Goal: Navigation & Orientation: Find specific page/section

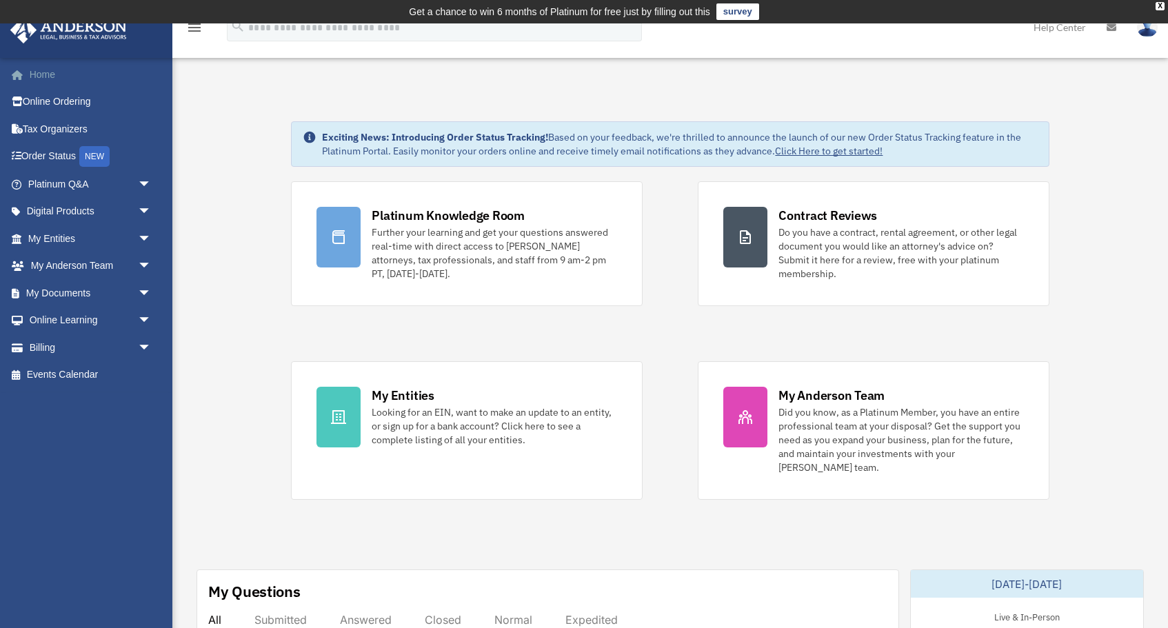
click at [47, 73] on link "Home" at bounding box center [91, 75] width 163 height 28
click at [55, 125] on link "Tax Organizers" at bounding box center [91, 129] width 163 height 28
click at [55, 289] on link "My Documents arrow_drop_down" at bounding box center [91, 293] width 163 height 28
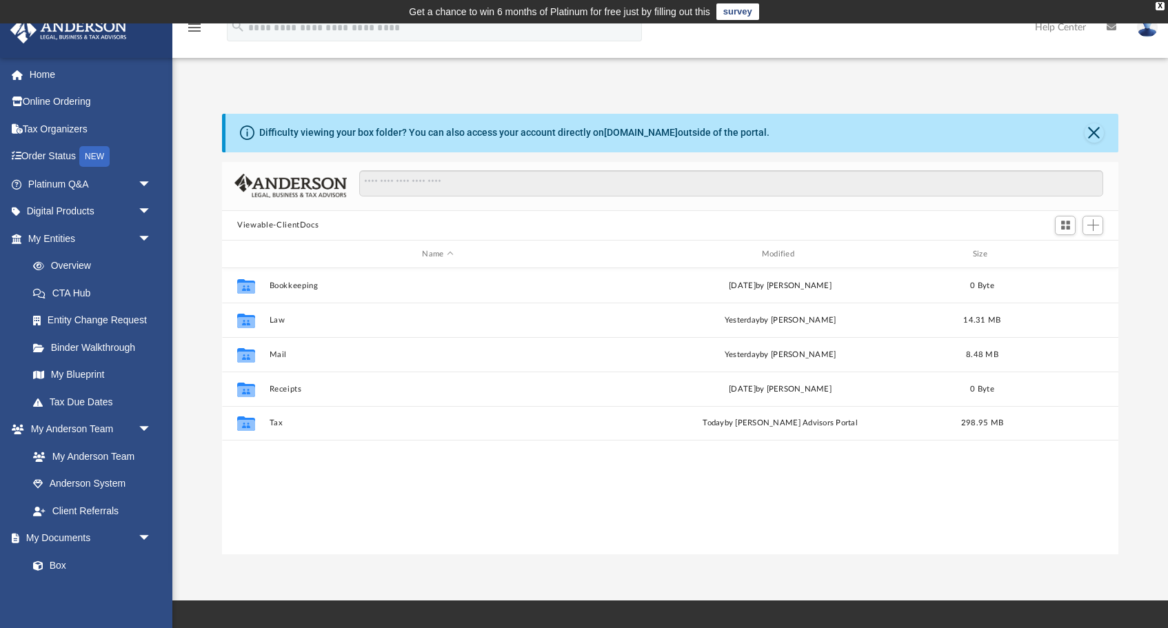
scroll to position [314, 896]
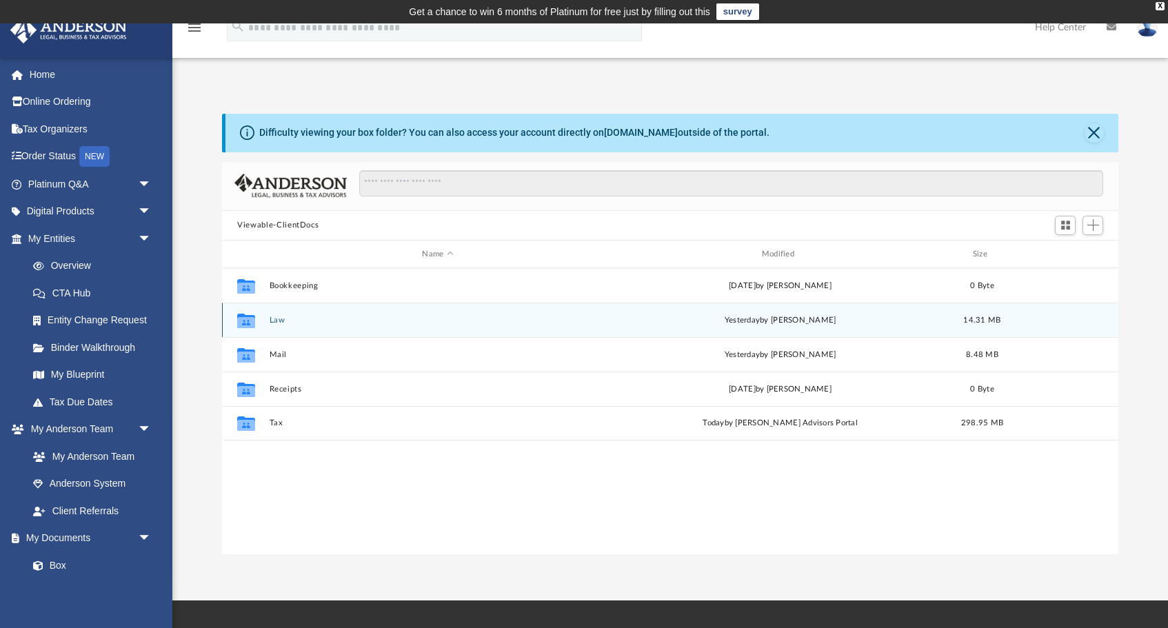
click at [289, 320] on button "Law" at bounding box center [438, 320] width 337 height 9
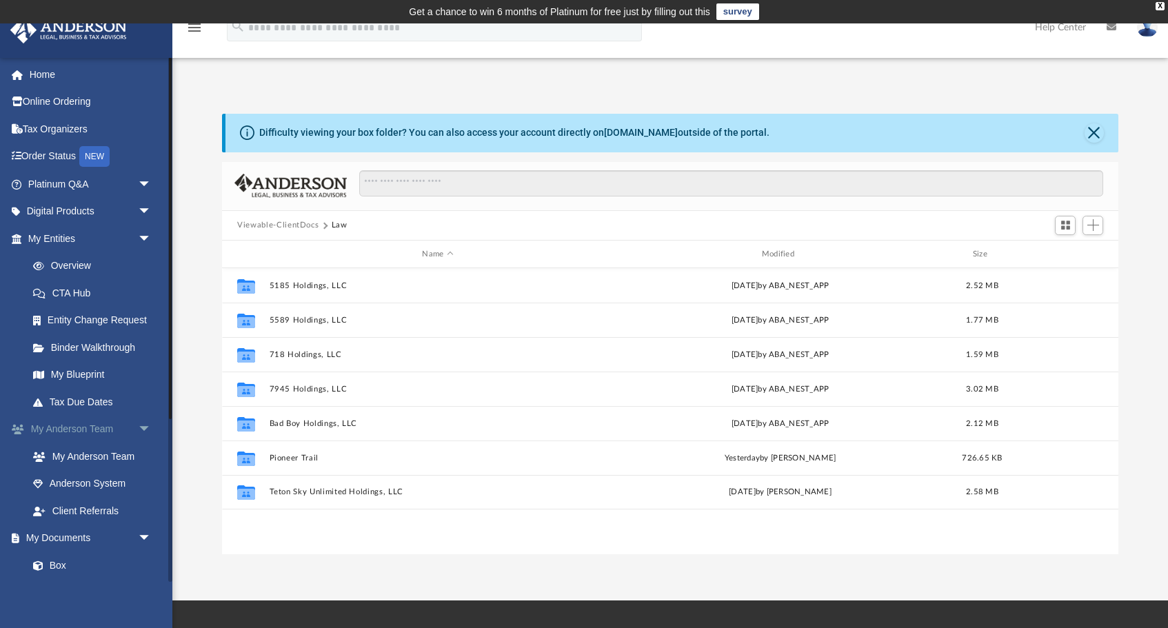
click at [79, 425] on link "My [PERSON_NAME] Team arrow_drop_down" at bounding box center [91, 430] width 163 height 28
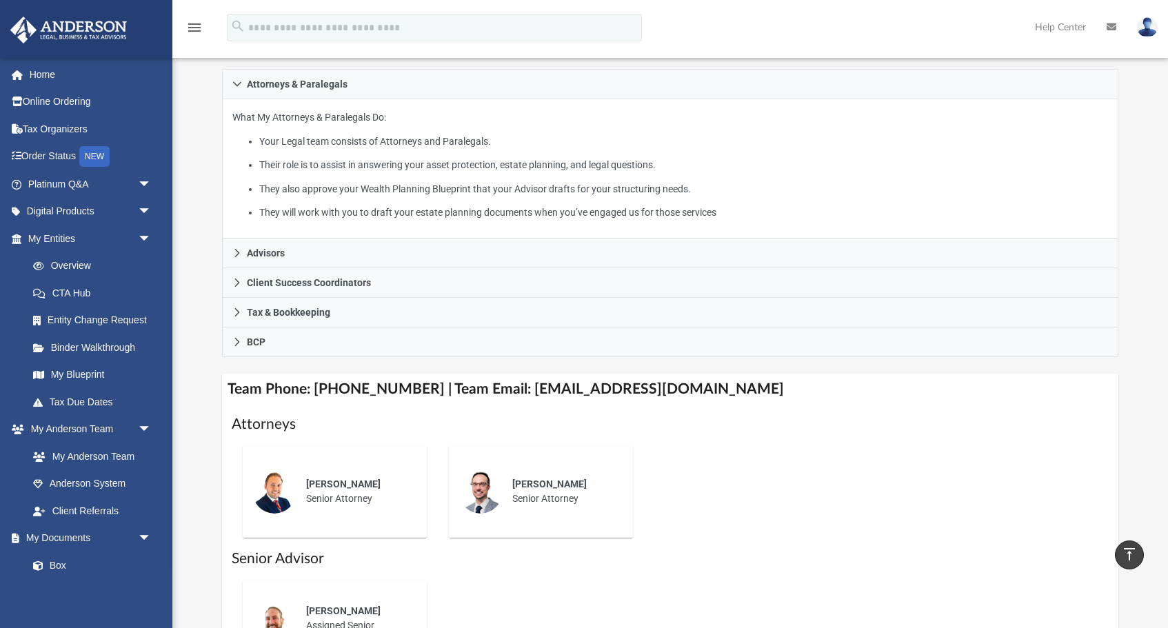
scroll to position [234, 0]
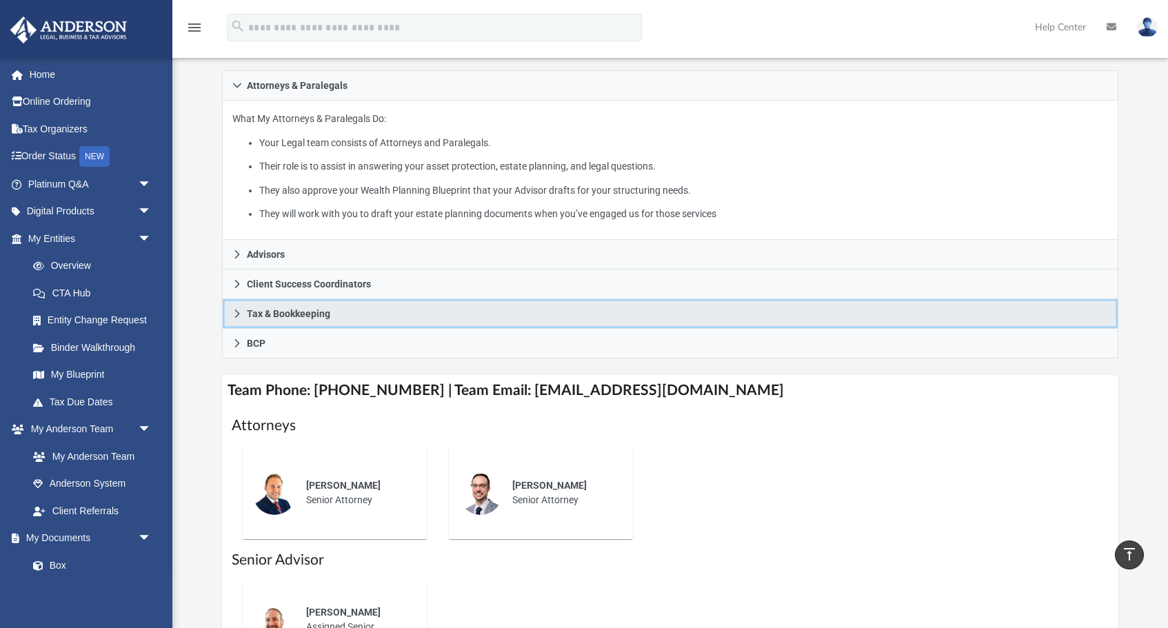
click at [314, 310] on span "Tax & Bookkeeping" at bounding box center [288, 314] width 83 height 10
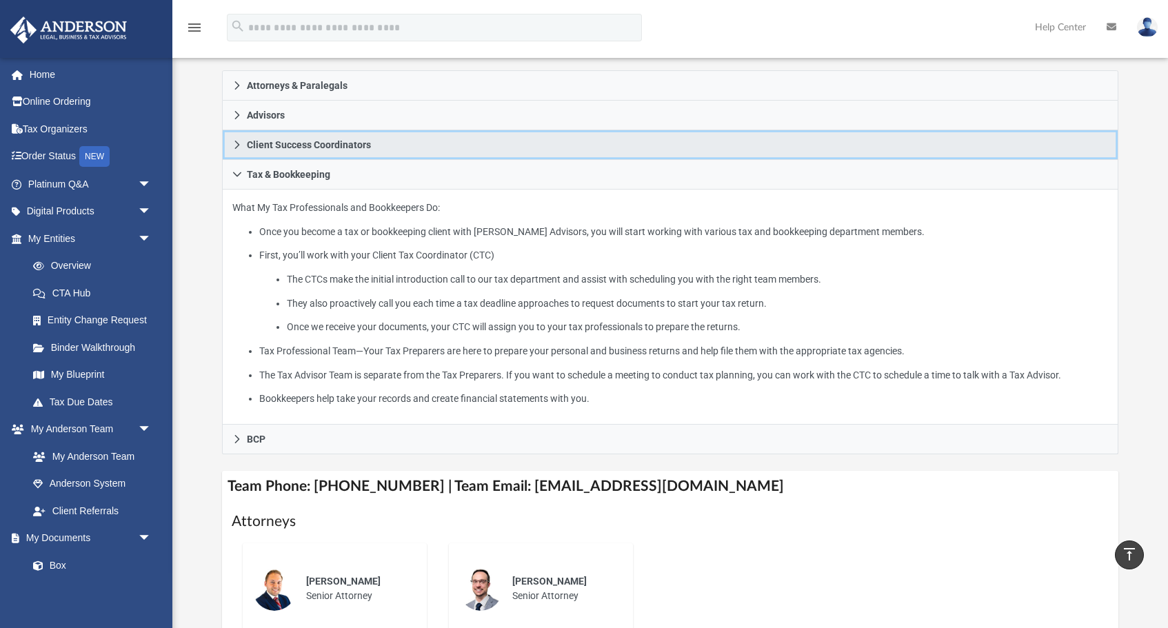
click at [294, 140] on span "Client Success Coordinators" at bounding box center [309, 145] width 124 height 10
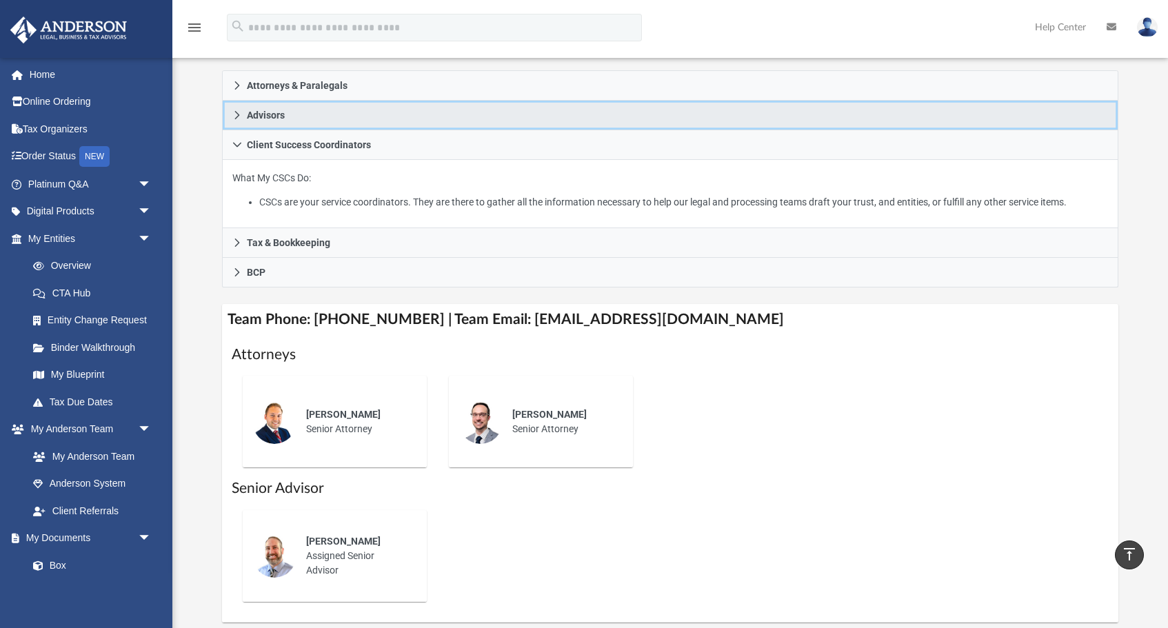
click at [277, 116] on span "Advisors" at bounding box center [266, 115] width 38 height 10
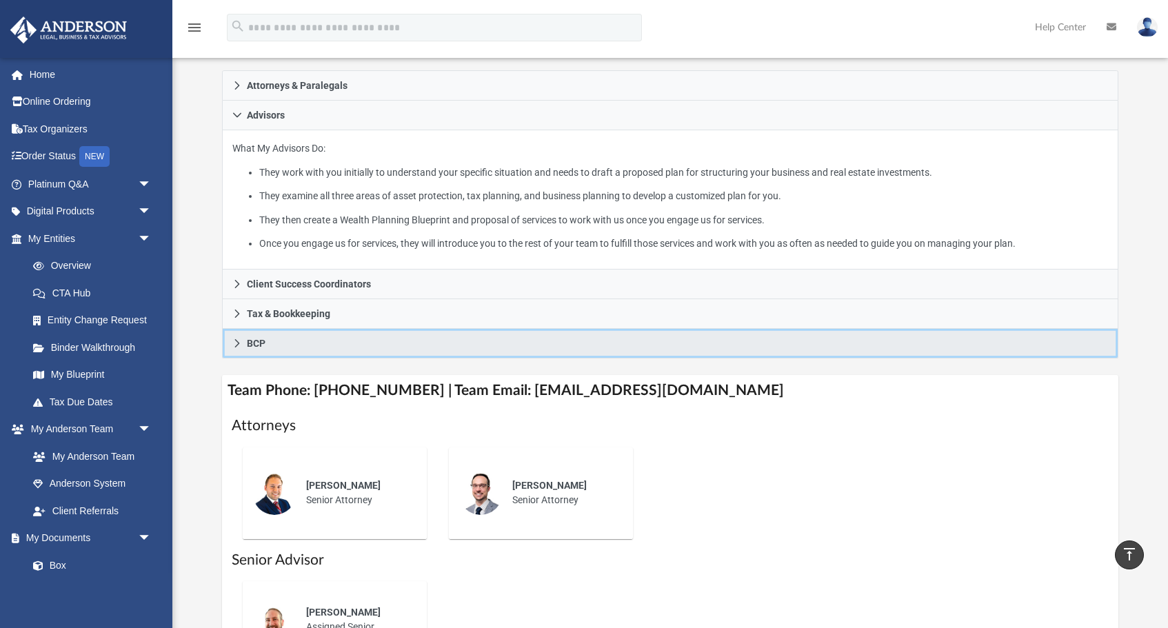
click at [307, 341] on link "BCP" at bounding box center [670, 344] width 897 height 30
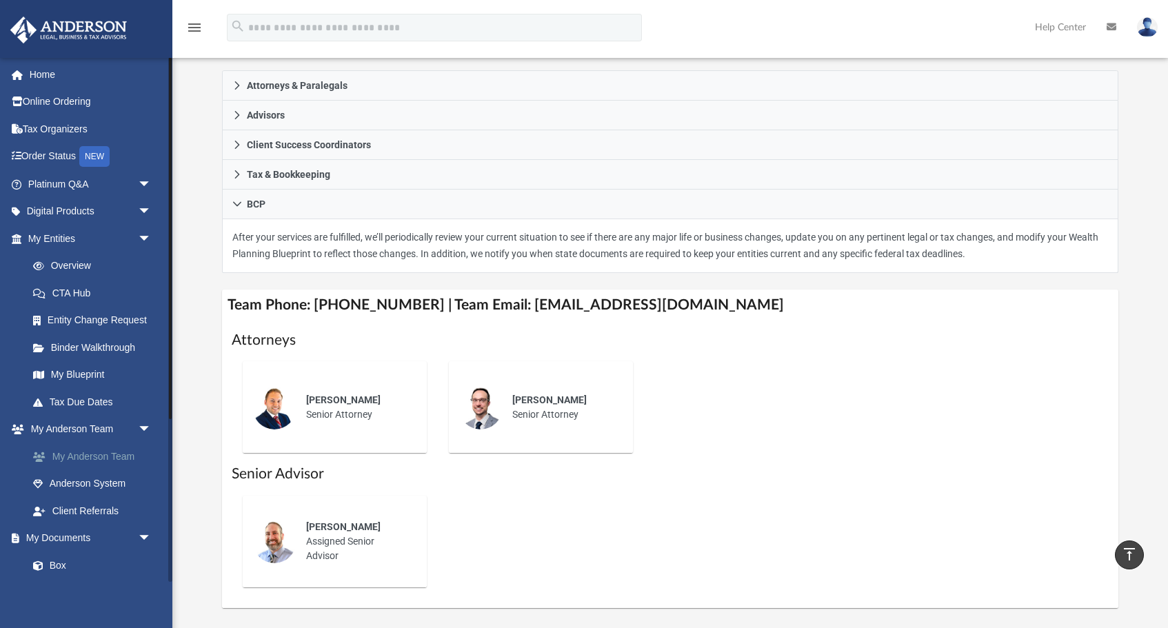
click at [104, 451] on link "My Anderson Team" at bounding box center [95, 457] width 153 height 28
click at [97, 477] on link "Anderson System" at bounding box center [95, 484] width 153 height 28
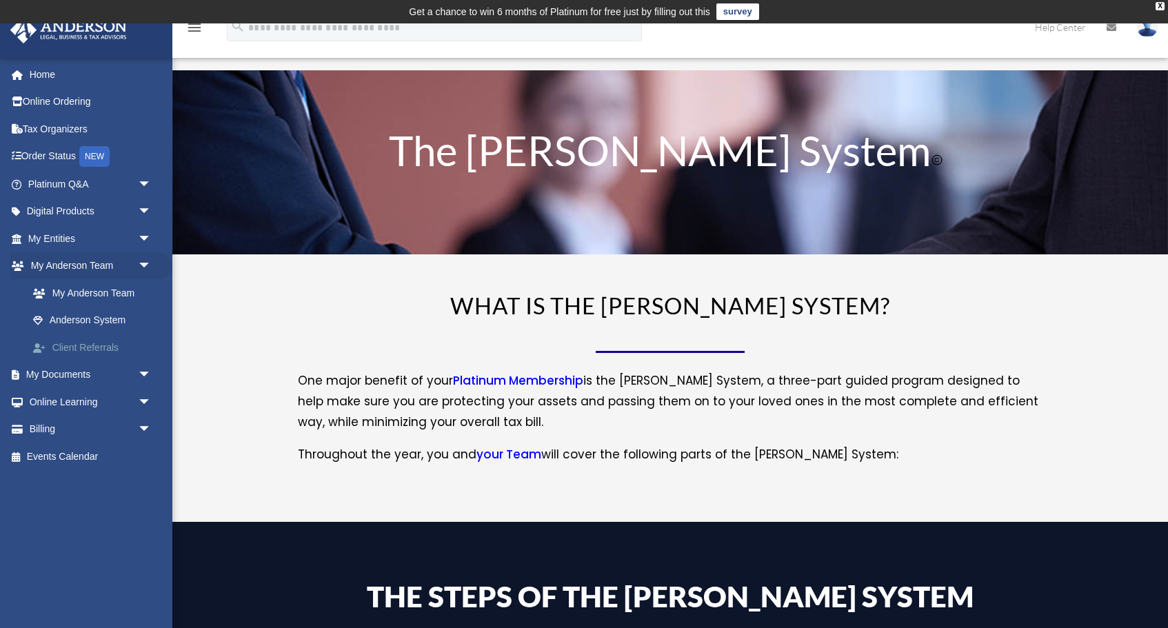
click at [93, 347] on link "Client Referrals" at bounding box center [95, 348] width 153 height 28
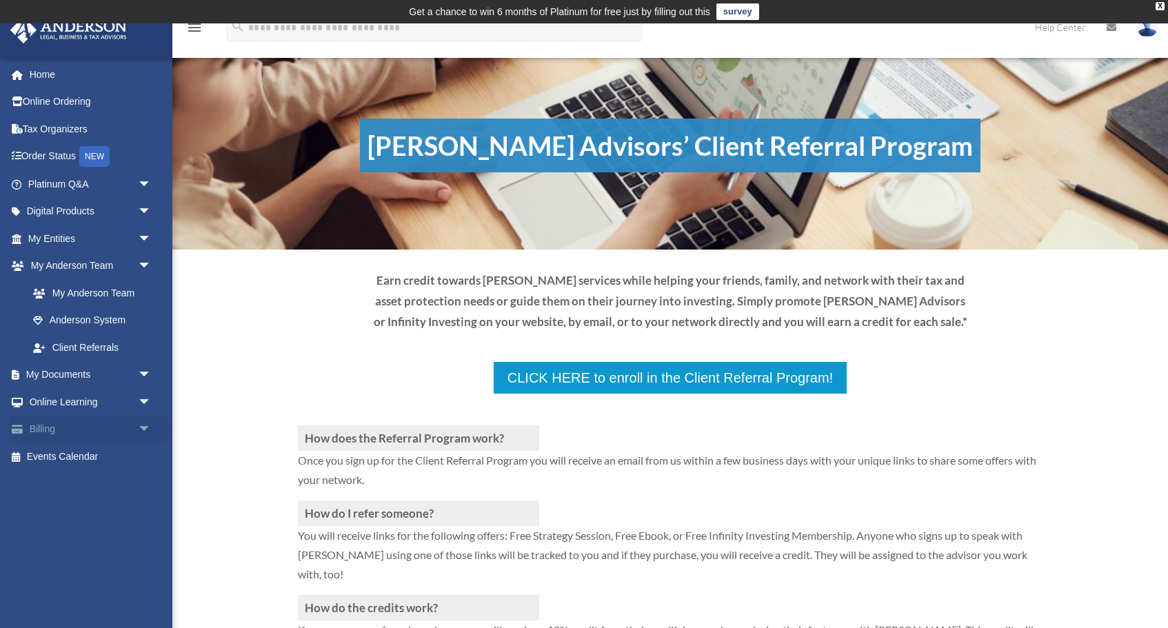
click at [66, 427] on link "Billing arrow_drop_down" at bounding box center [91, 430] width 163 height 28
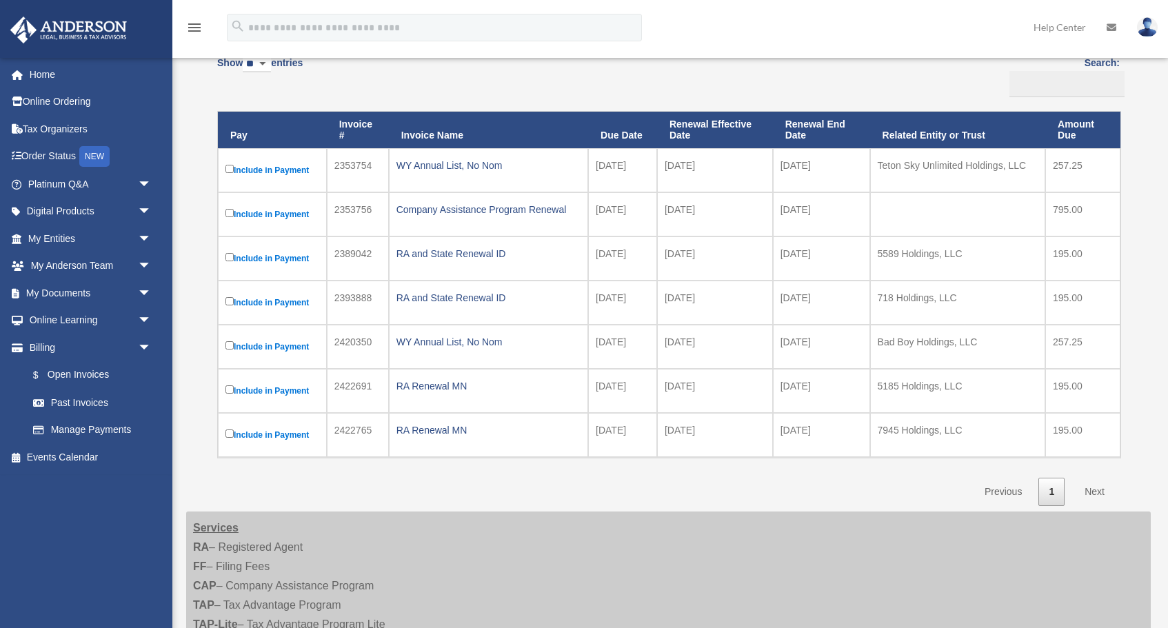
scroll to position [155, 0]
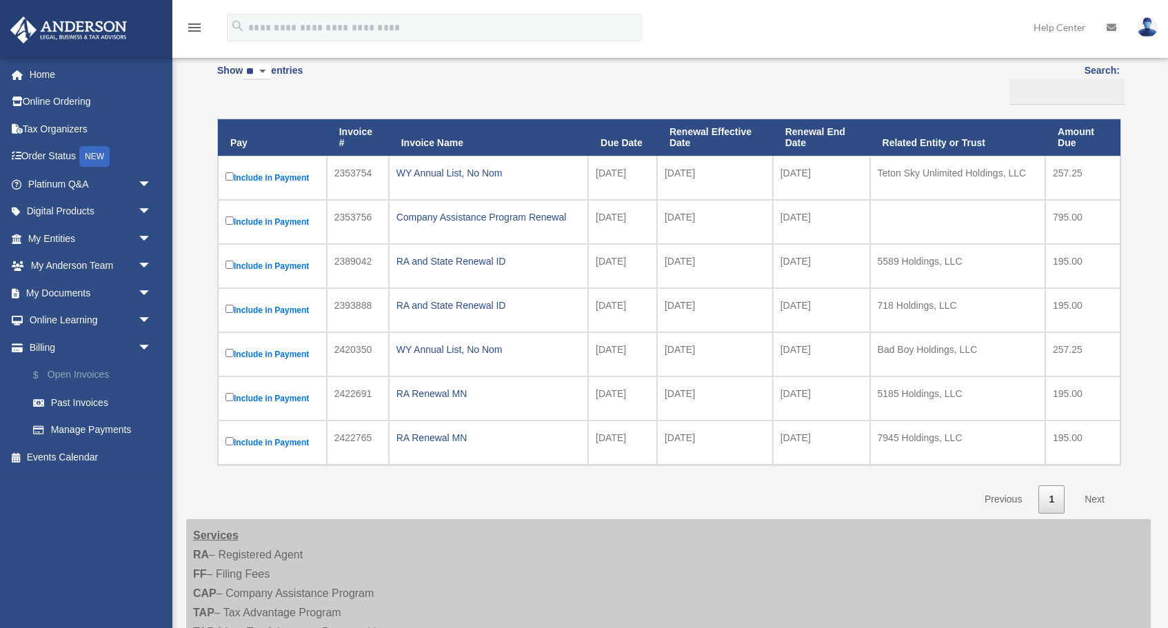
click at [74, 369] on link "$ Open Invoices" at bounding box center [95, 375] width 153 height 28
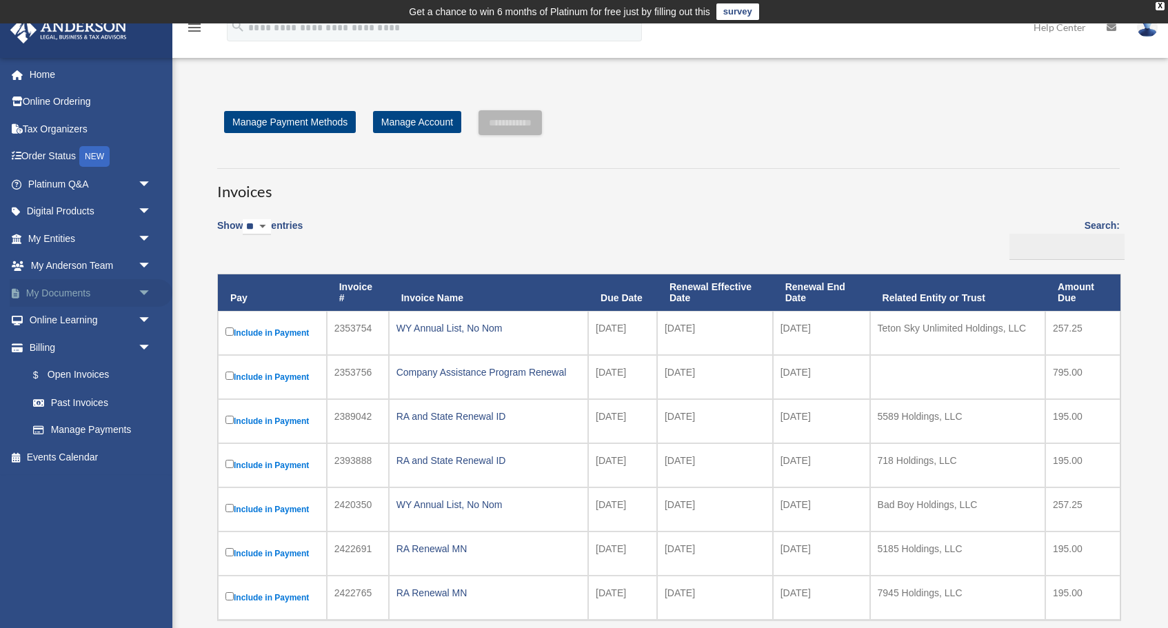
click at [61, 291] on link "My Documents arrow_drop_down" at bounding box center [91, 293] width 163 height 28
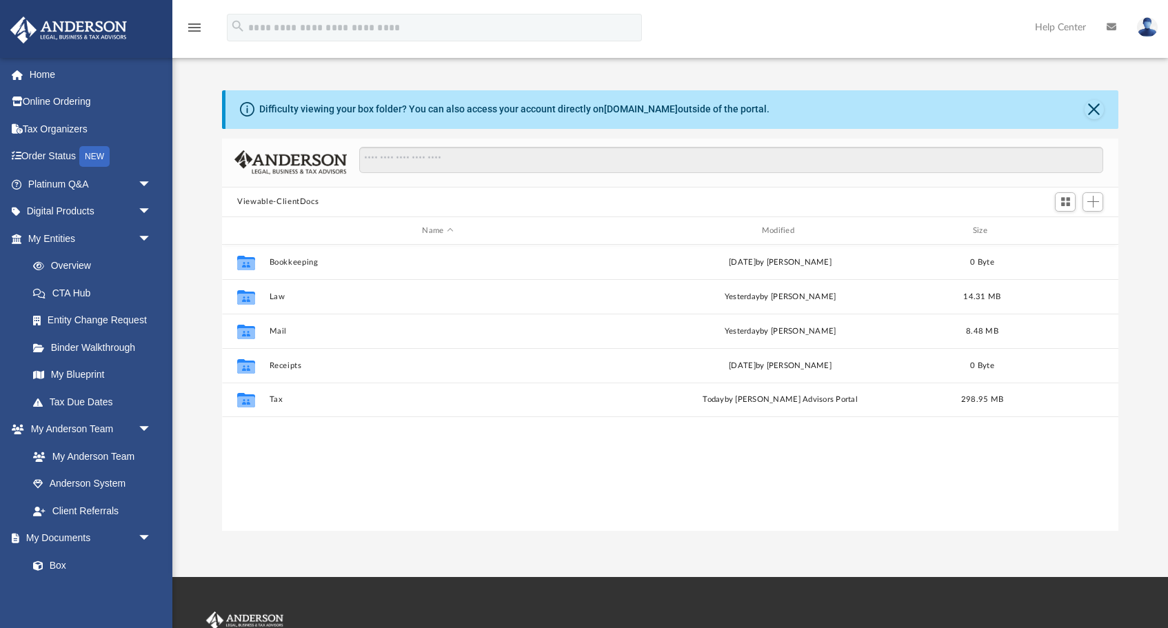
scroll to position [1, 1]
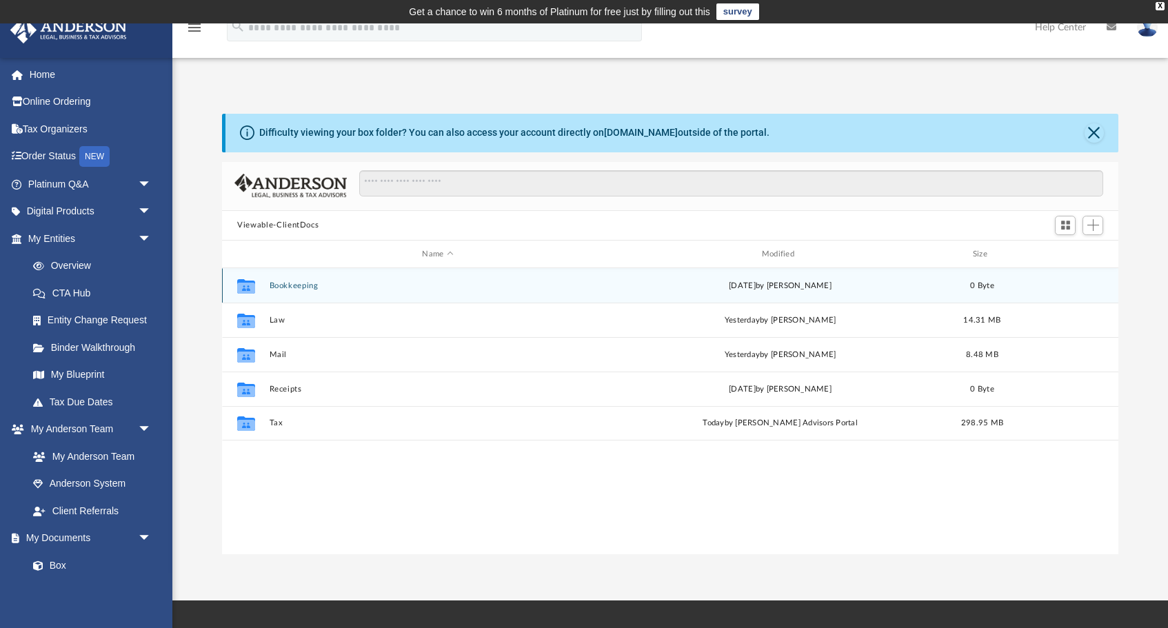
click at [302, 286] on button "Bookkeeping" at bounding box center [438, 285] width 337 height 9
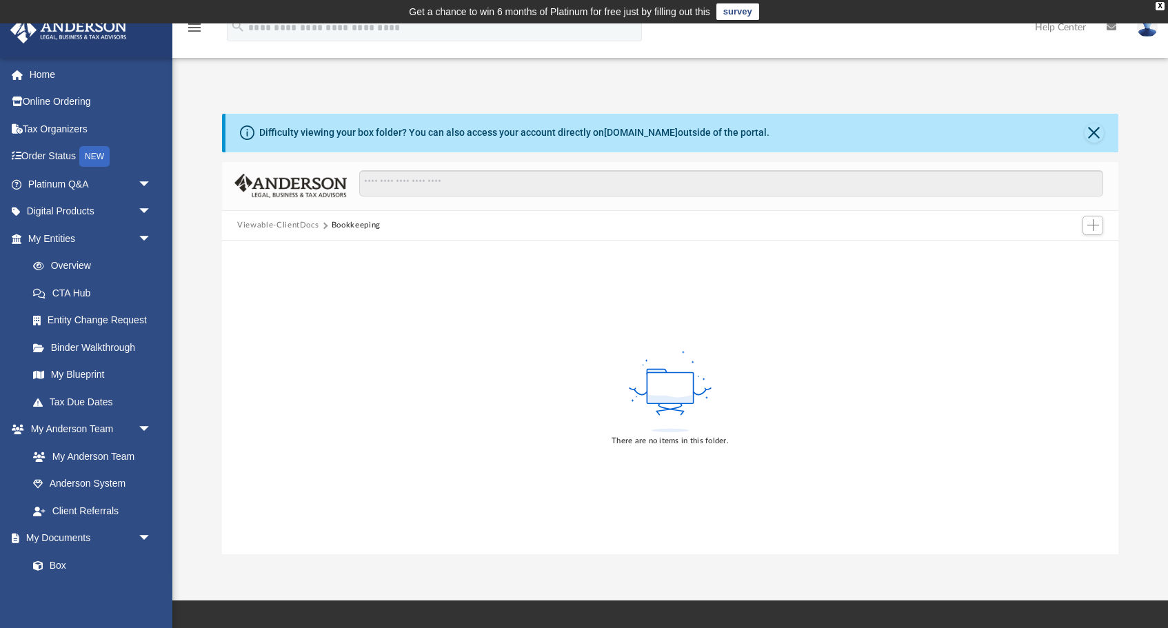
click at [273, 222] on button "Viewable-ClientDocs" at bounding box center [277, 225] width 81 height 12
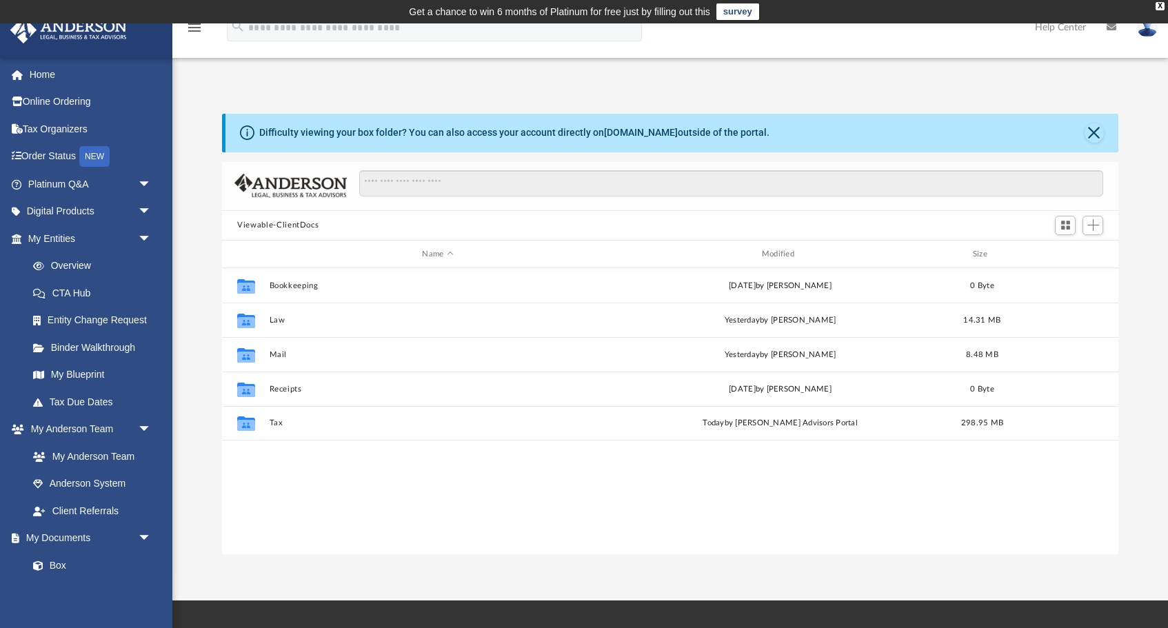
scroll to position [314, 896]
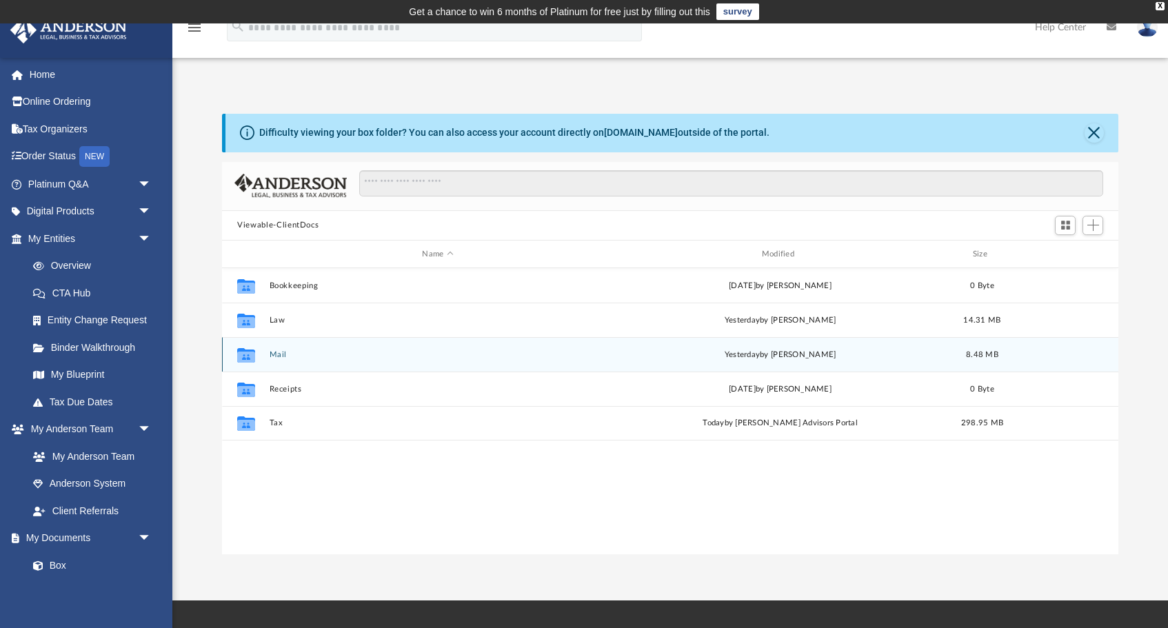
click at [297, 355] on button "Mail" at bounding box center [438, 354] width 337 height 9
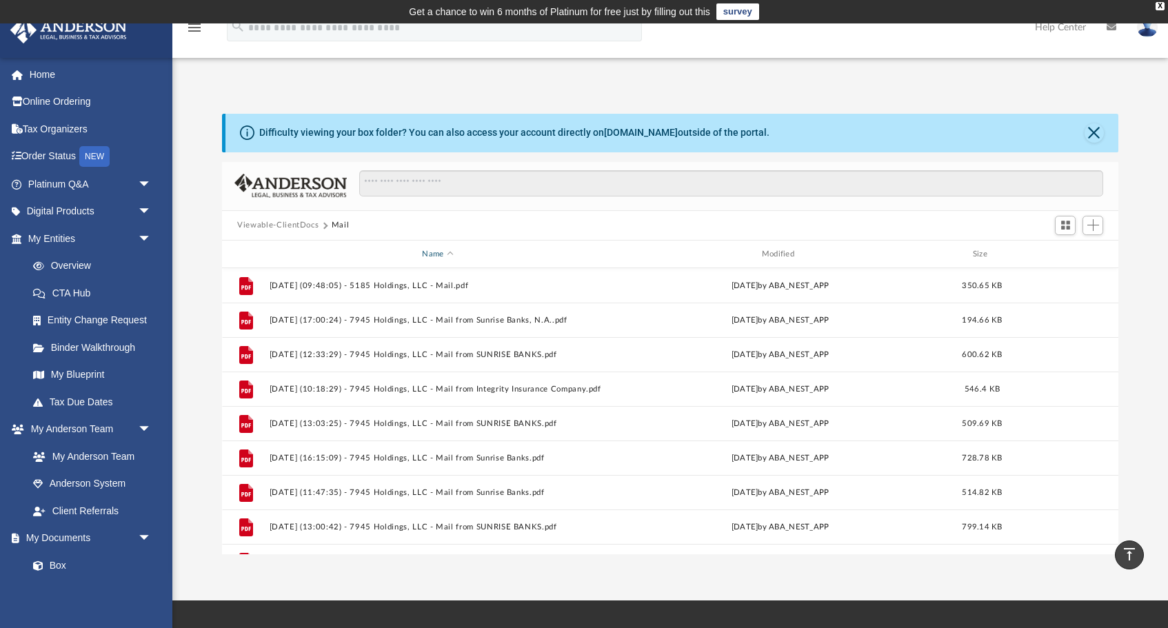
scroll to position [0, 0]
click at [282, 226] on button "Viewable-ClientDocs" at bounding box center [277, 225] width 81 height 12
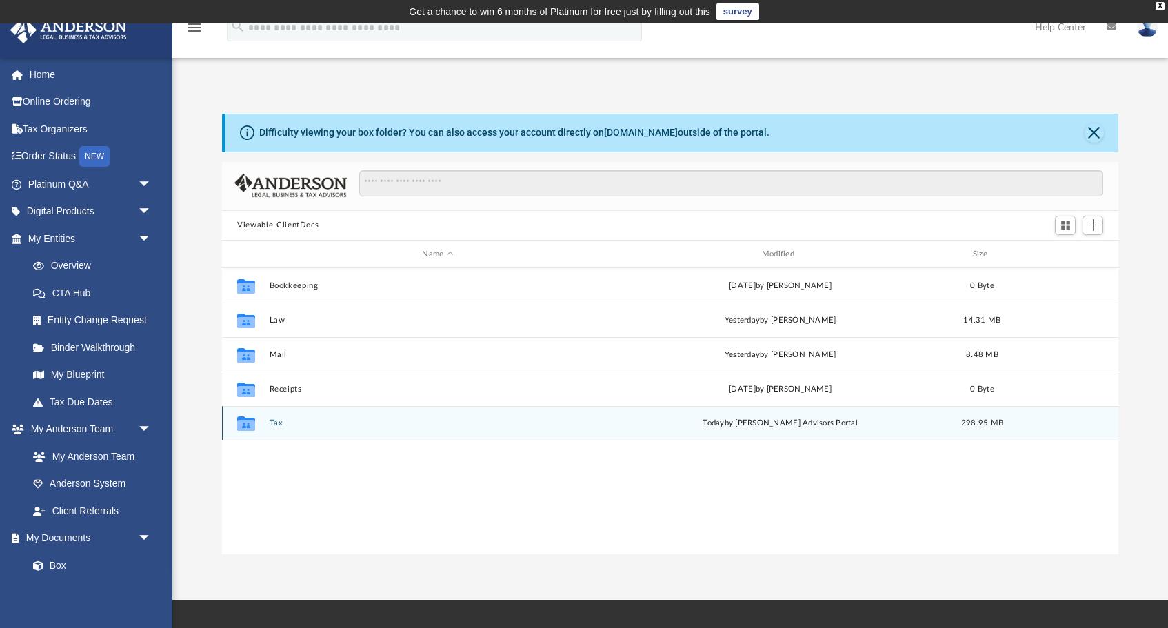
click at [333, 421] on button "Tax" at bounding box center [438, 423] width 337 height 9
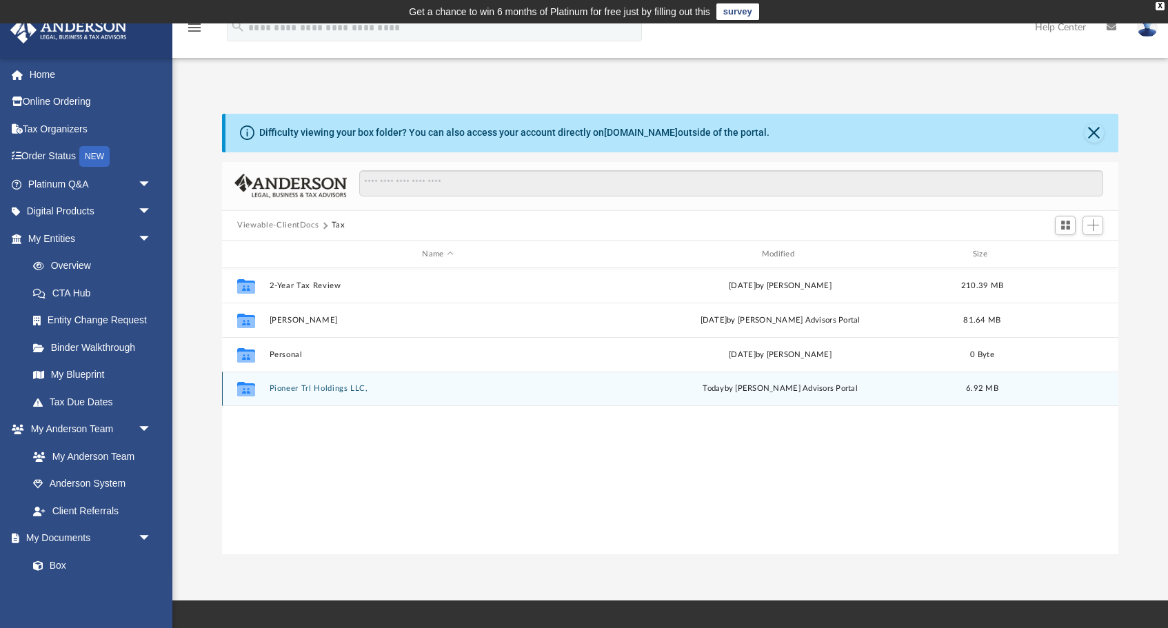
click at [328, 385] on button "Pioneer Trl Holdings LLC," at bounding box center [438, 389] width 337 height 9
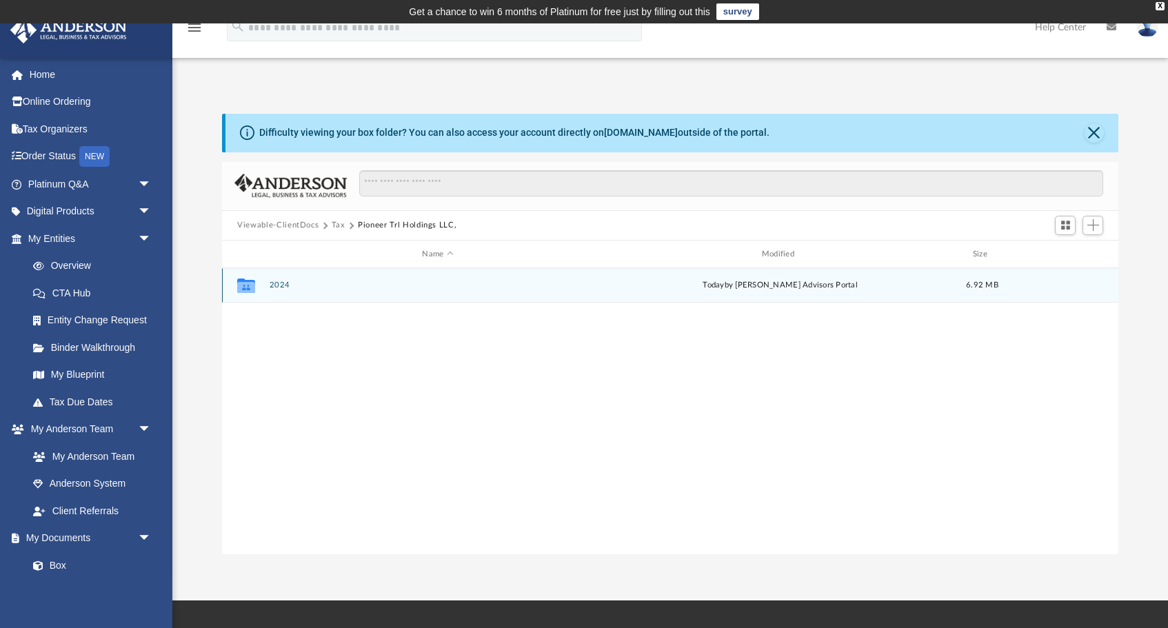
click at [348, 288] on button "2024" at bounding box center [438, 285] width 337 height 9
click at [346, 284] on button "Digital Tax Organizer" at bounding box center [438, 285] width 337 height 9
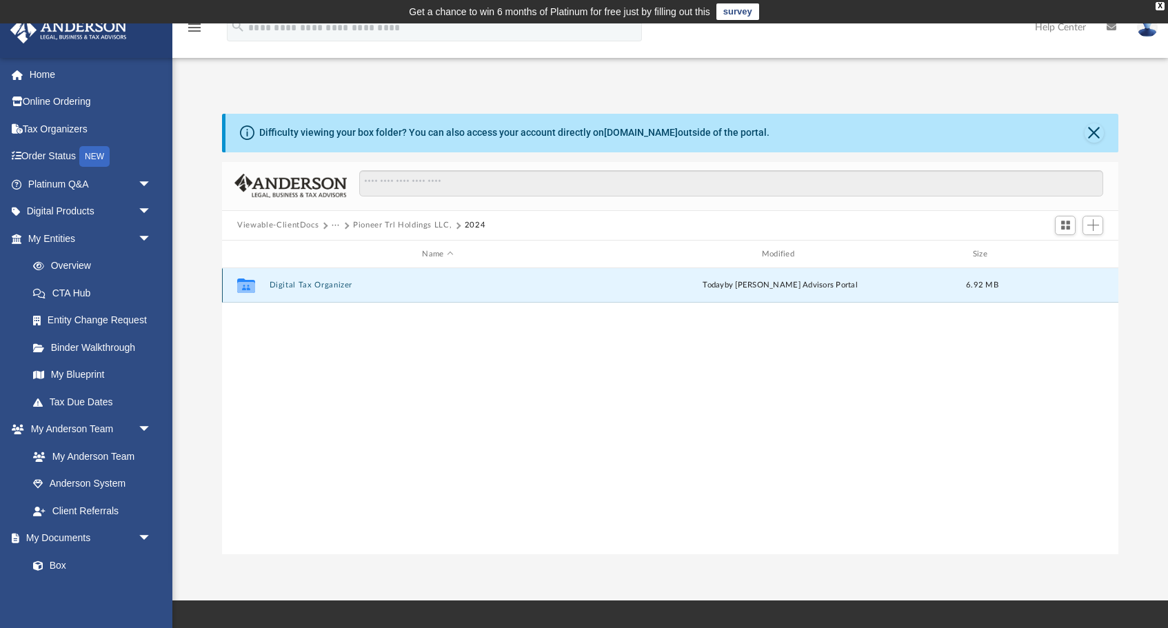
click at [346, 284] on button "Digital Tax Organizer" at bounding box center [438, 285] width 337 height 9
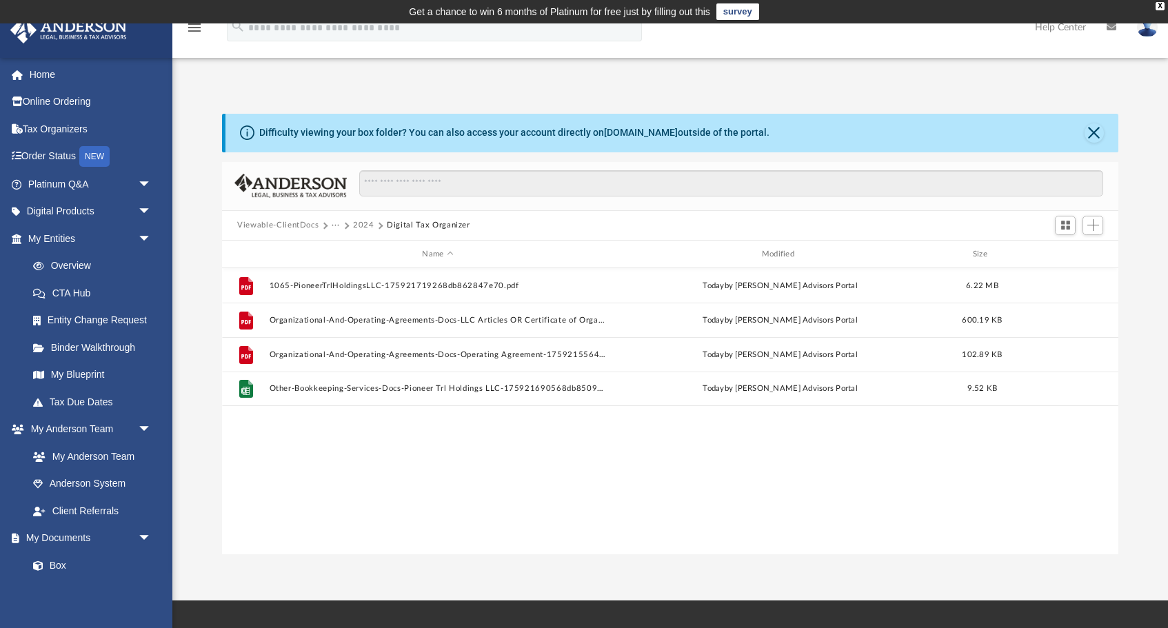
click at [267, 224] on button "Viewable-ClientDocs" at bounding box center [277, 225] width 81 height 12
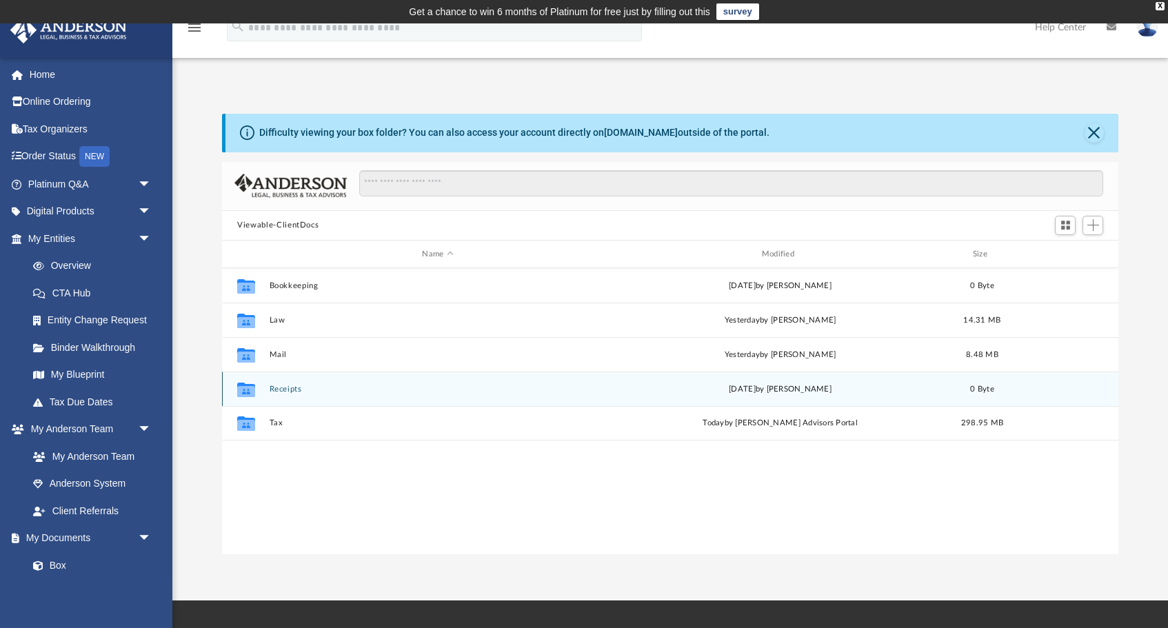
click at [286, 392] on button "Receipts" at bounding box center [438, 389] width 337 height 9
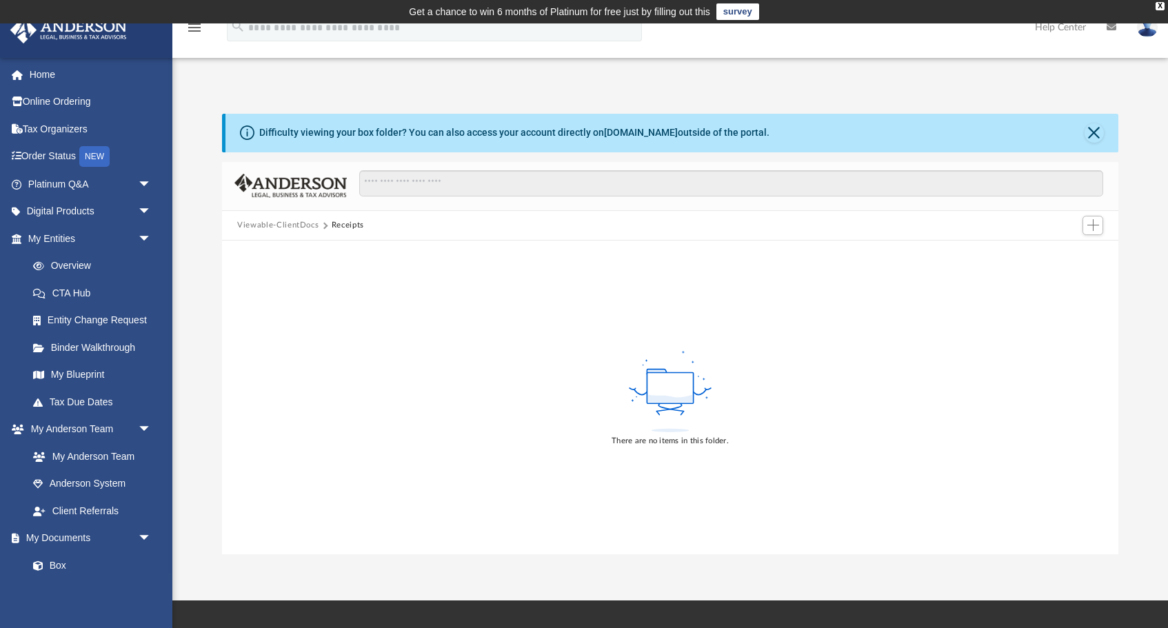
click at [265, 223] on button "Viewable-ClientDocs" at bounding box center [277, 225] width 81 height 12
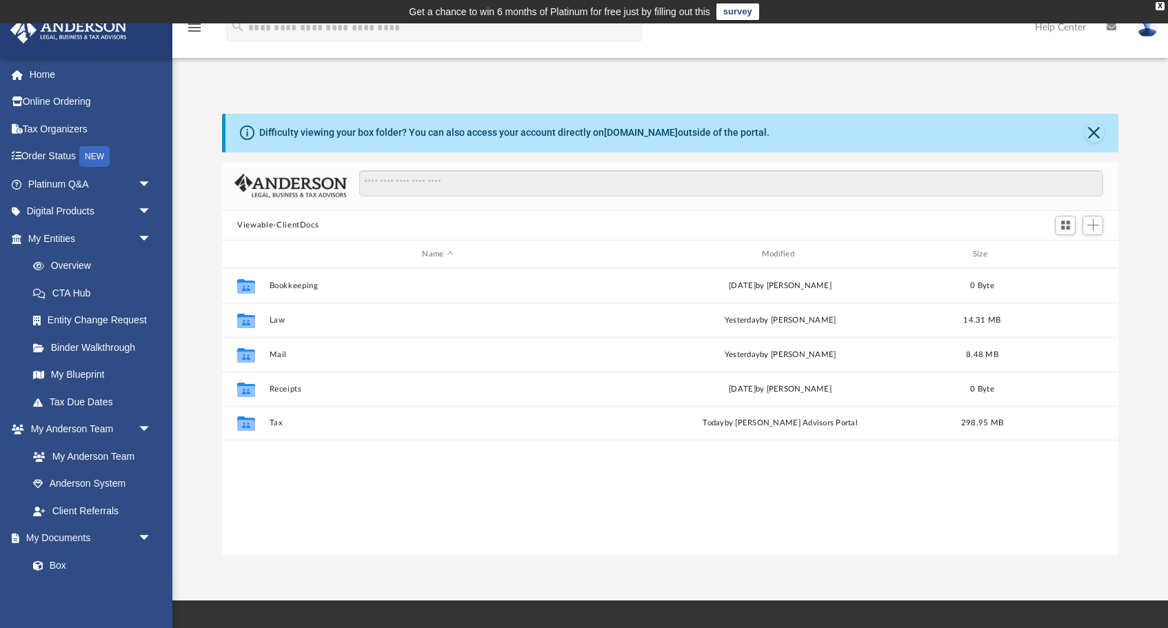
scroll to position [314, 896]
click at [56, 561] on link "Box" at bounding box center [95, 566] width 153 height 28
click at [75, 529] on link "My Documents arrow_drop_down" at bounding box center [91, 539] width 163 height 28
click at [47, 561] on span at bounding box center [45, 566] width 9 height 10
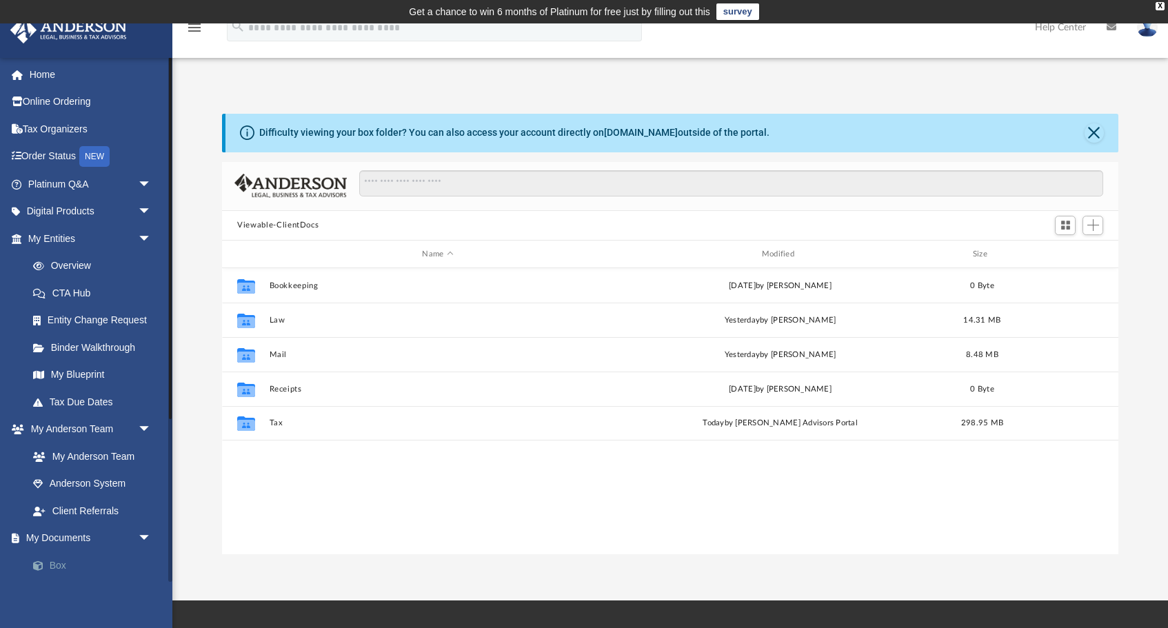
click at [47, 561] on span at bounding box center [45, 566] width 9 height 10
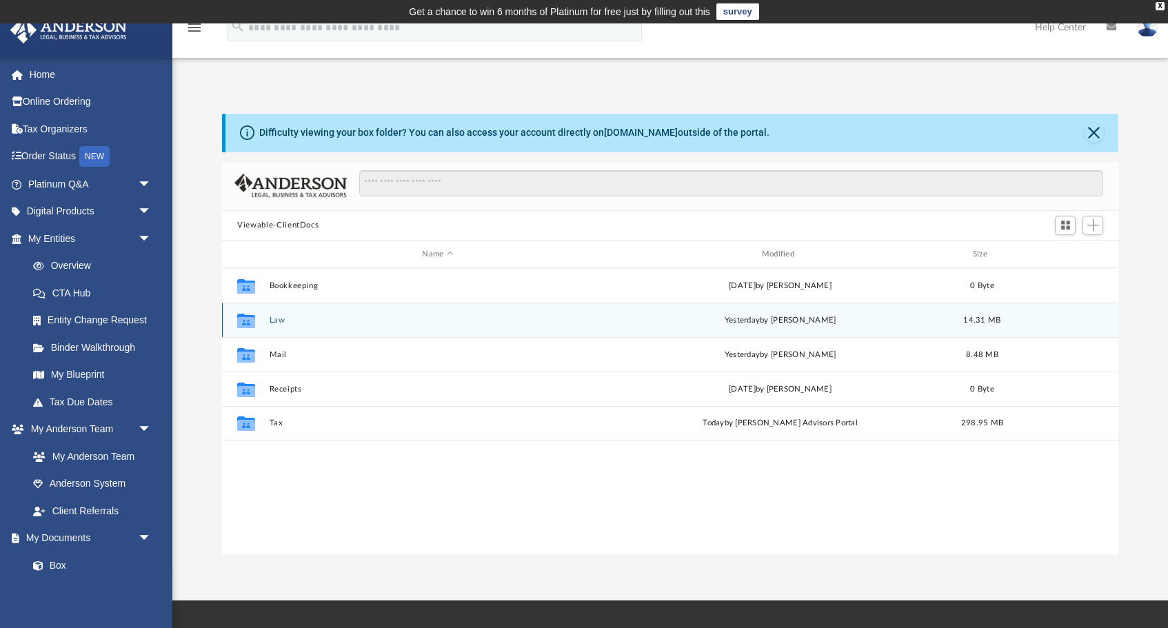
click at [364, 322] on button "Law" at bounding box center [438, 320] width 337 height 9
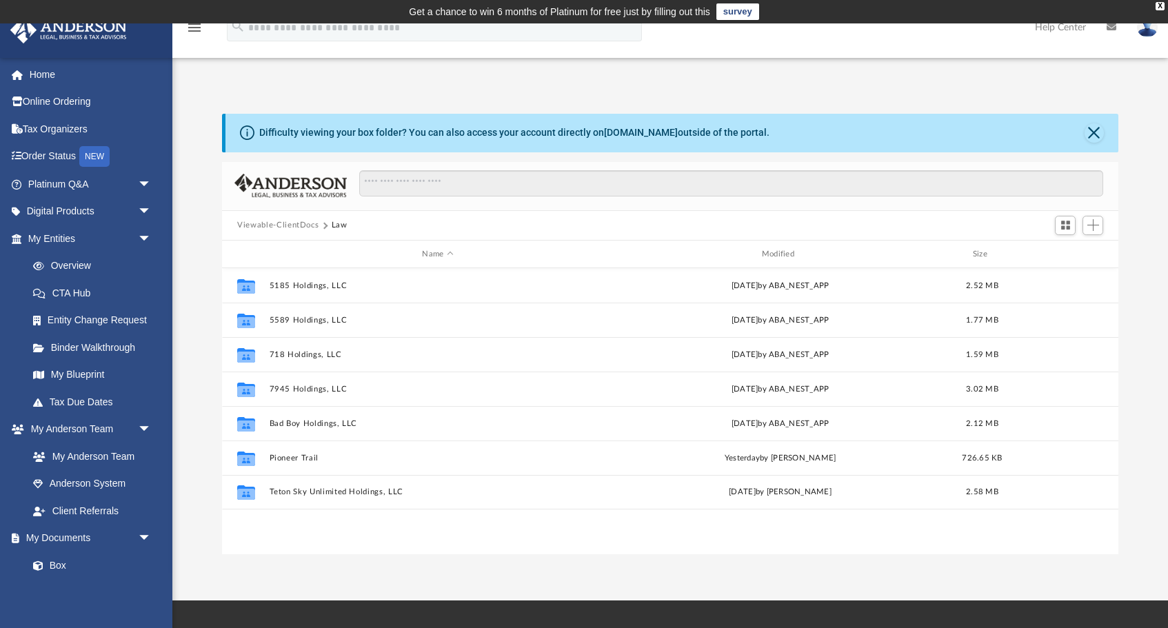
click at [281, 230] on button "Viewable-ClientDocs" at bounding box center [277, 225] width 81 height 12
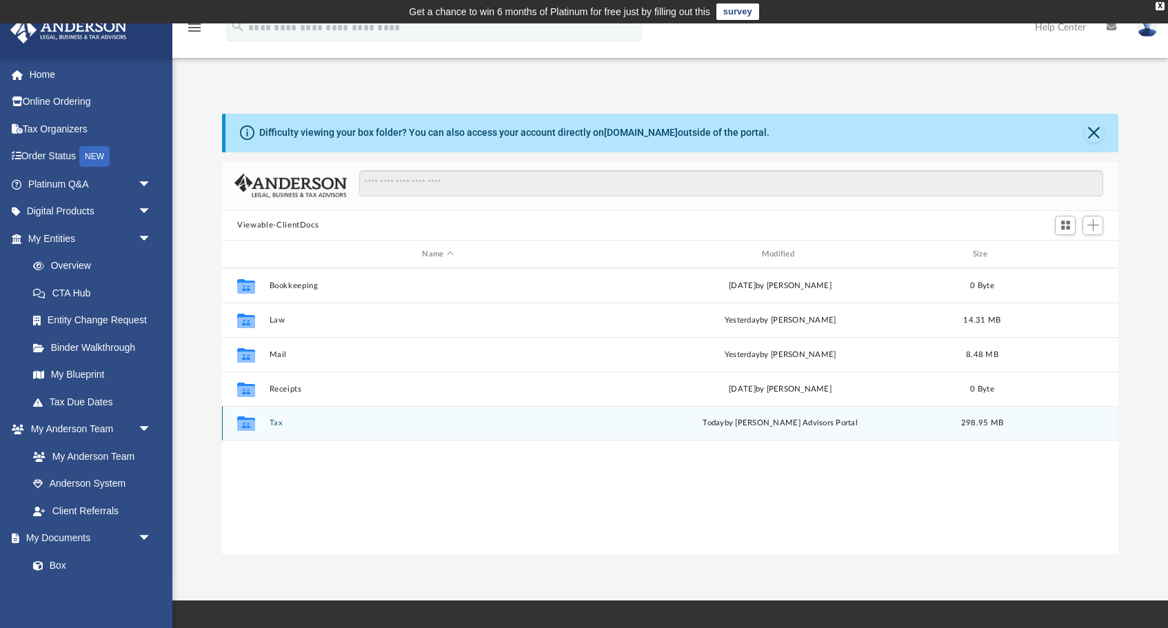
click at [281, 426] on button "Tax" at bounding box center [438, 423] width 337 height 9
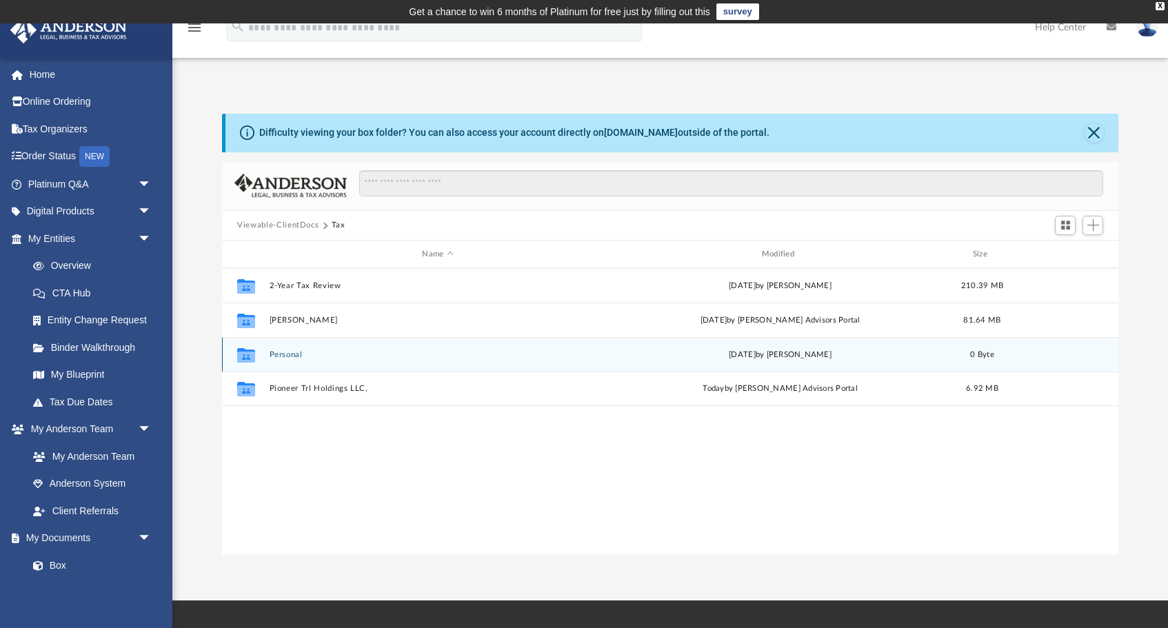
click at [300, 359] on div "Collaborated Folder Personal [DATE] by [PERSON_NAME] 0 Byte" at bounding box center [670, 354] width 897 height 34
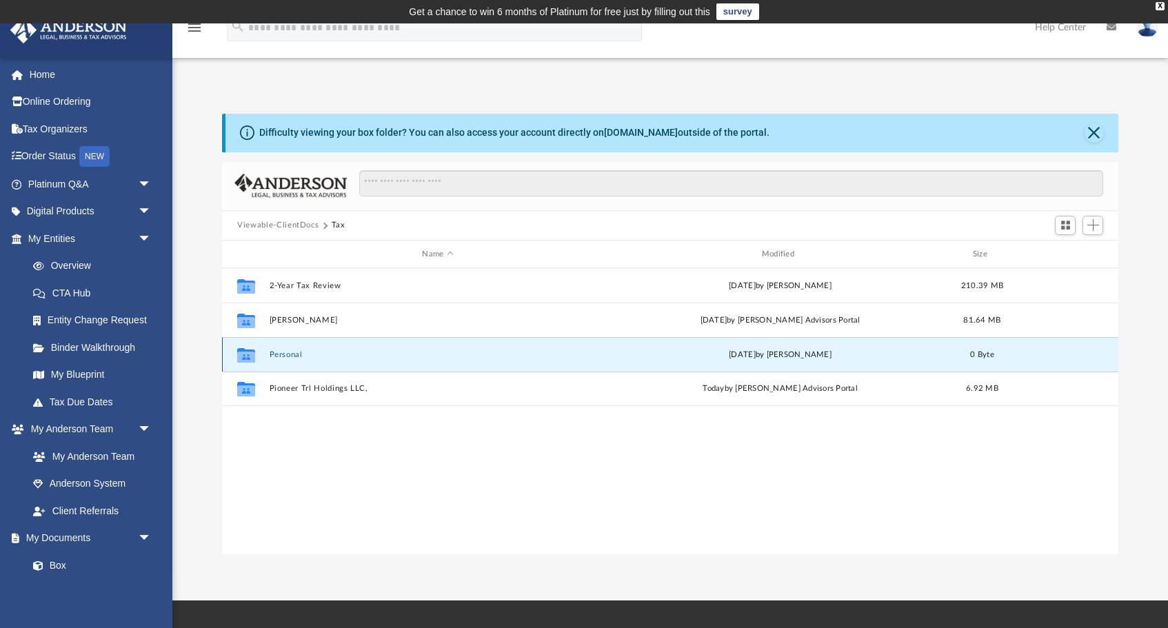
click at [300, 359] on div "Collaborated Folder Personal [DATE] by [PERSON_NAME] 0 Byte" at bounding box center [670, 354] width 897 height 34
click at [279, 353] on button "Personal" at bounding box center [438, 354] width 337 height 9
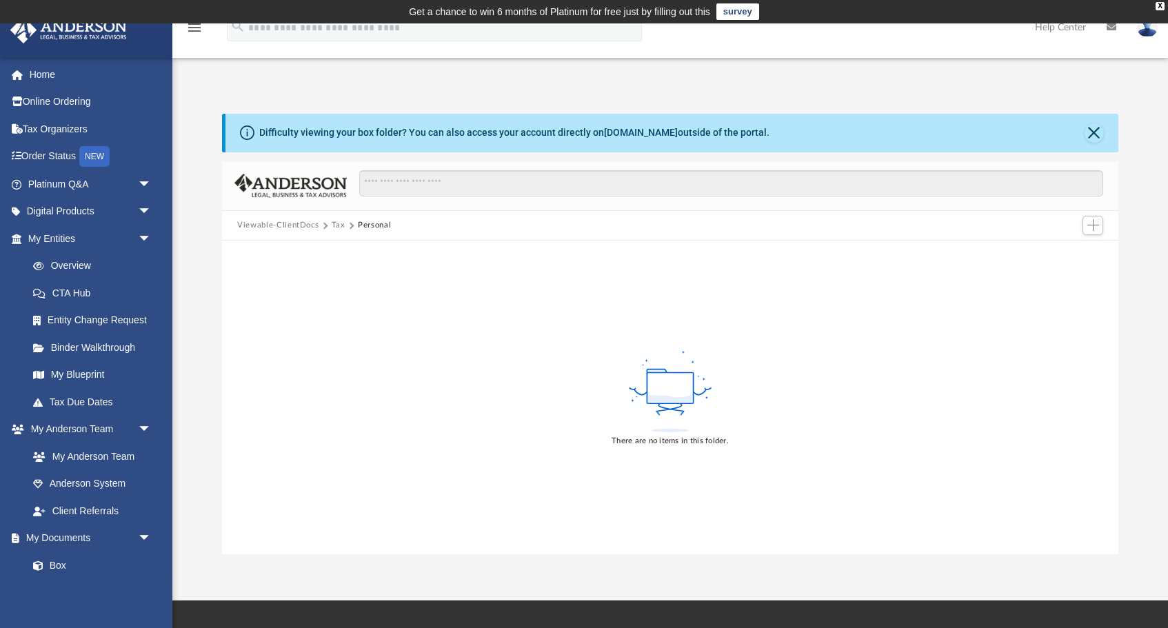
click at [277, 226] on button "Viewable-ClientDocs" at bounding box center [277, 225] width 81 height 12
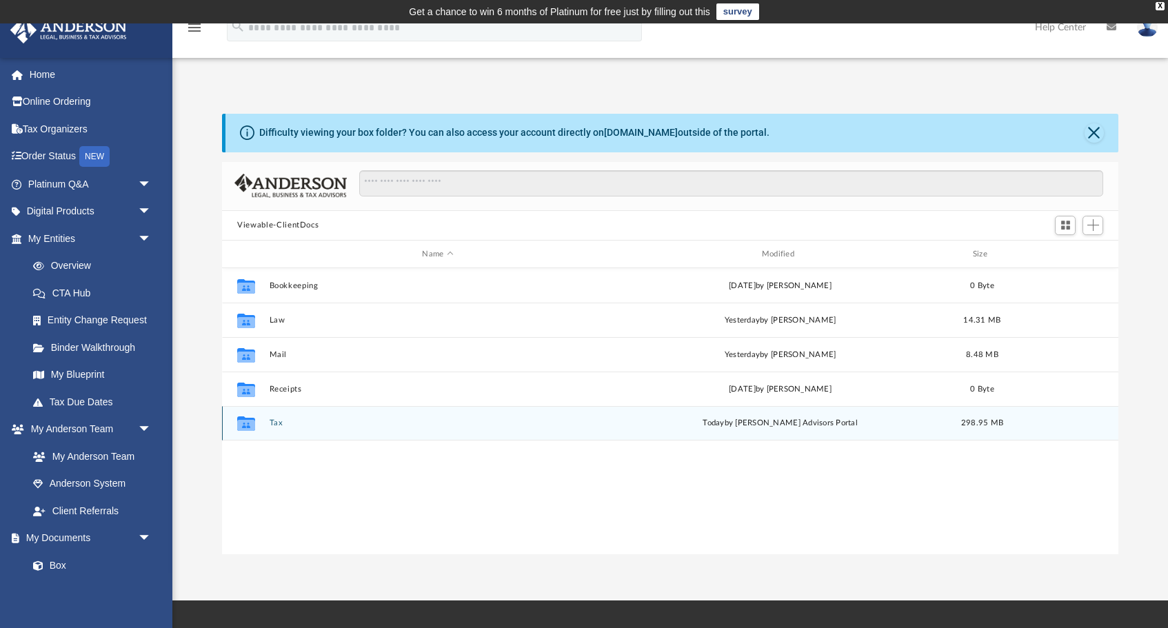
click at [296, 428] on button "Tax" at bounding box center [438, 423] width 337 height 9
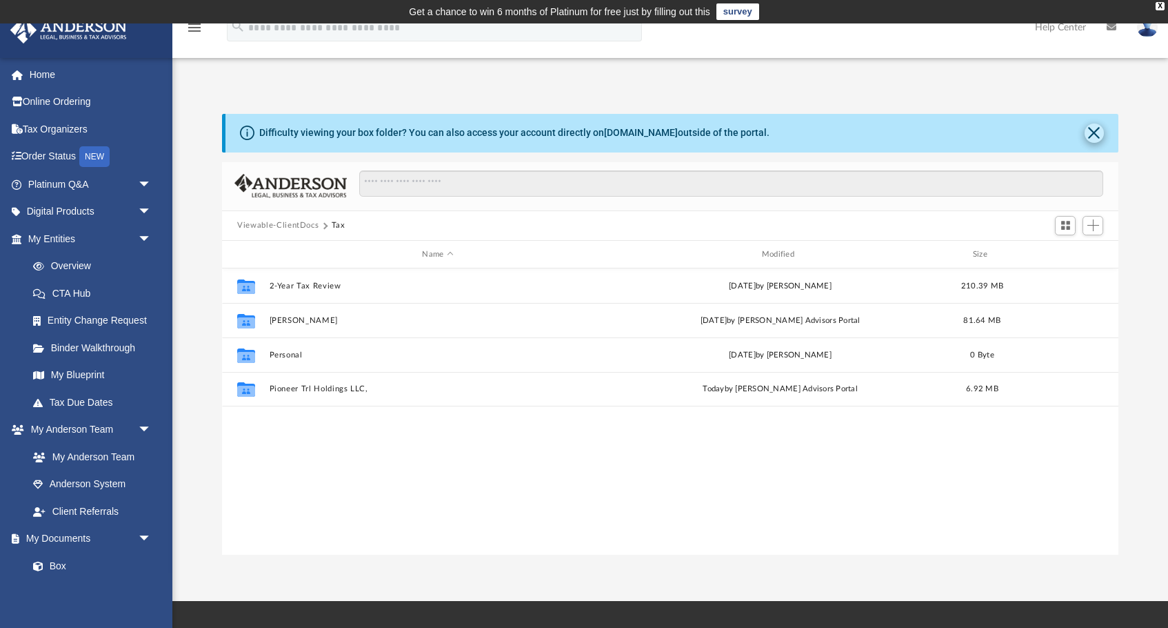
click at [1095, 134] on button "Close" at bounding box center [1094, 132] width 19 height 19
